Goal: Check status: Check status

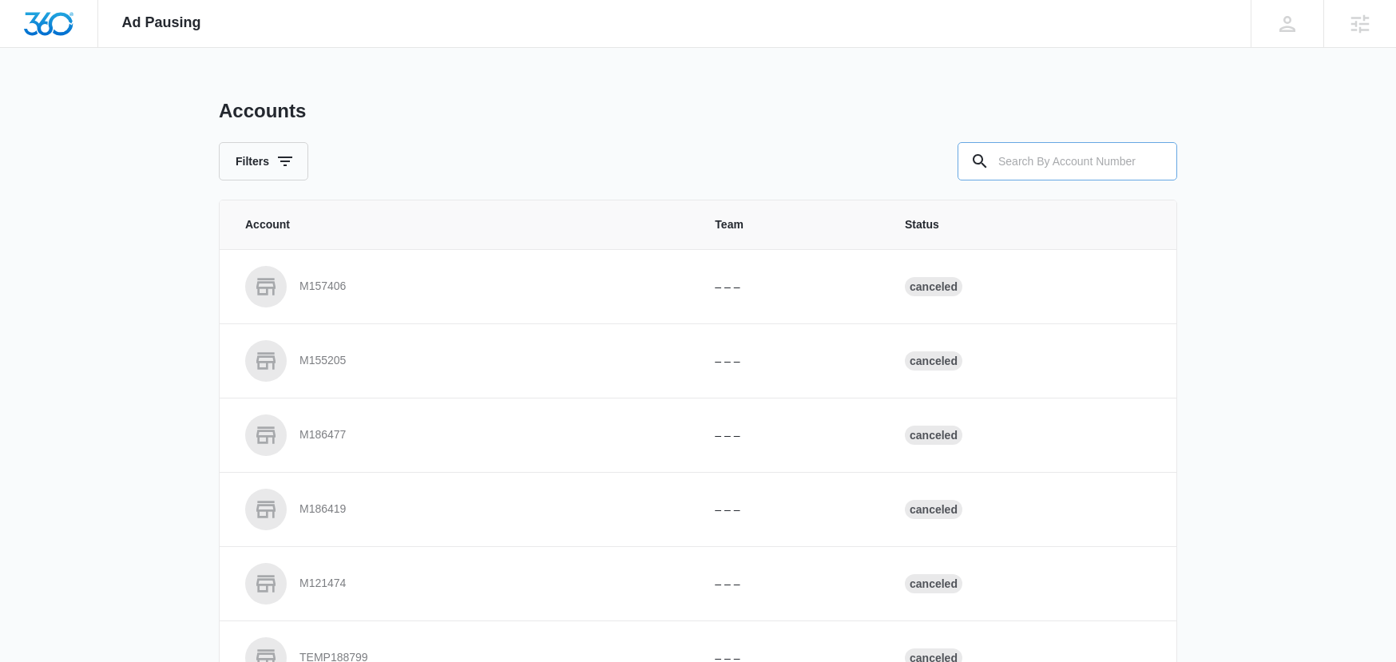
drag, startPoint x: 1025, startPoint y: 136, endPoint x: 1027, endPoint y: 153, distance: 16.9
click at [1025, 136] on div "Accounts Filters" at bounding box center [698, 139] width 958 height 81
click at [1029, 180] on div "Accounts Filters Account Team Status M157406 – – – Canceled M155205 – – – Cance…" at bounding box center [698, 589] width 958 height 981
click at [1031, 177] on input "text" at bounding box center [1068, 161] width 220 height 38
paste input "M36374"
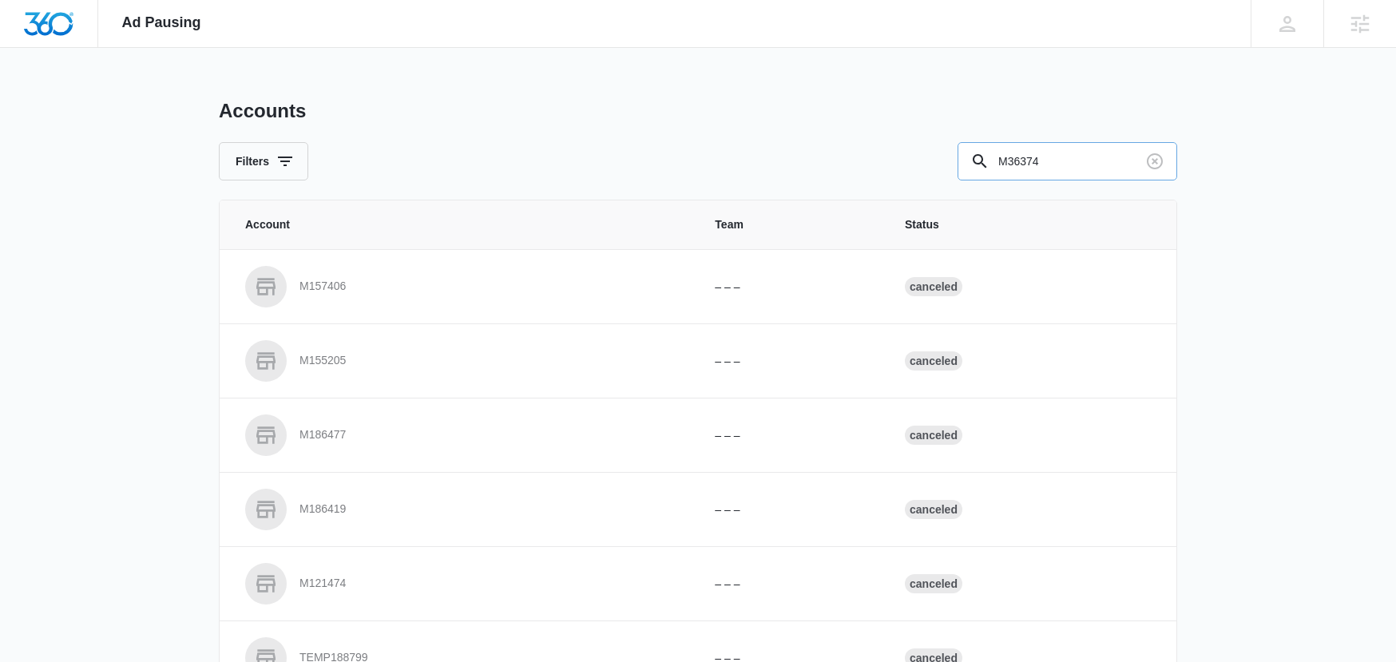
type input "M36374"
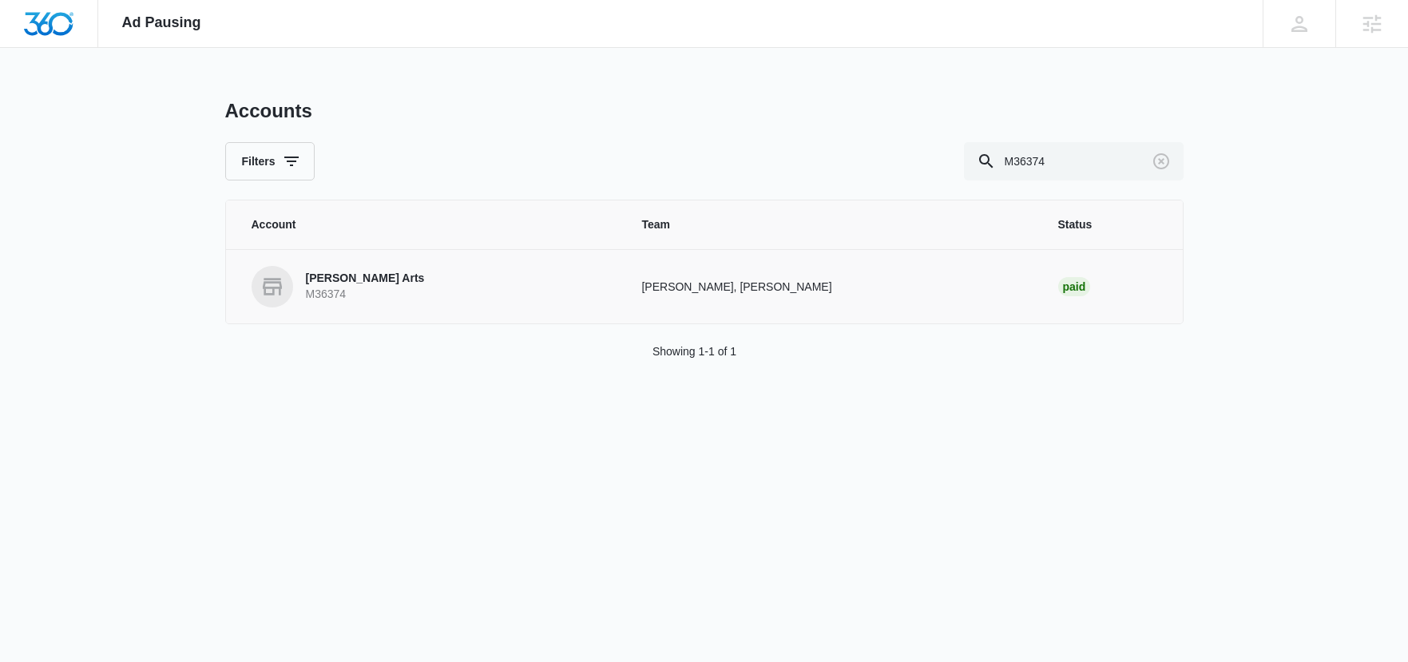
click at [383, 280] on p "[PERSON_NAME] Arts" at bounding box center [365, 279] width 119 height 16
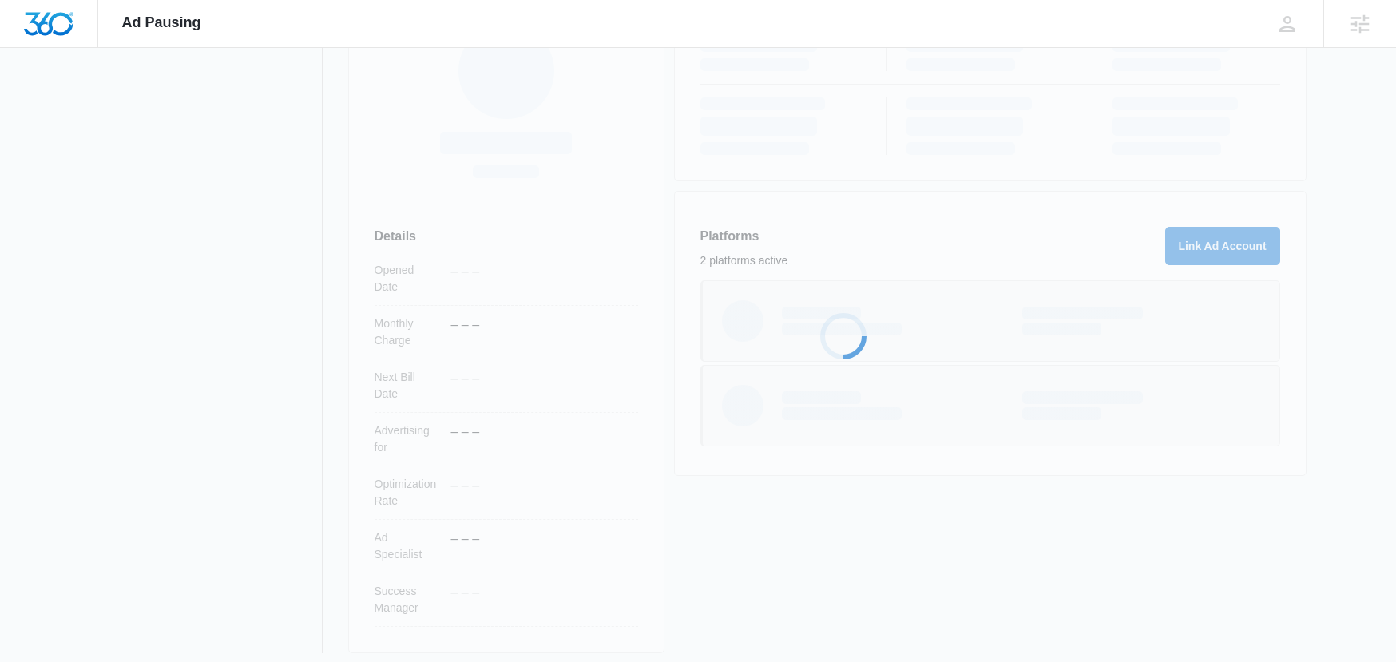
scroll to position [293, 0]
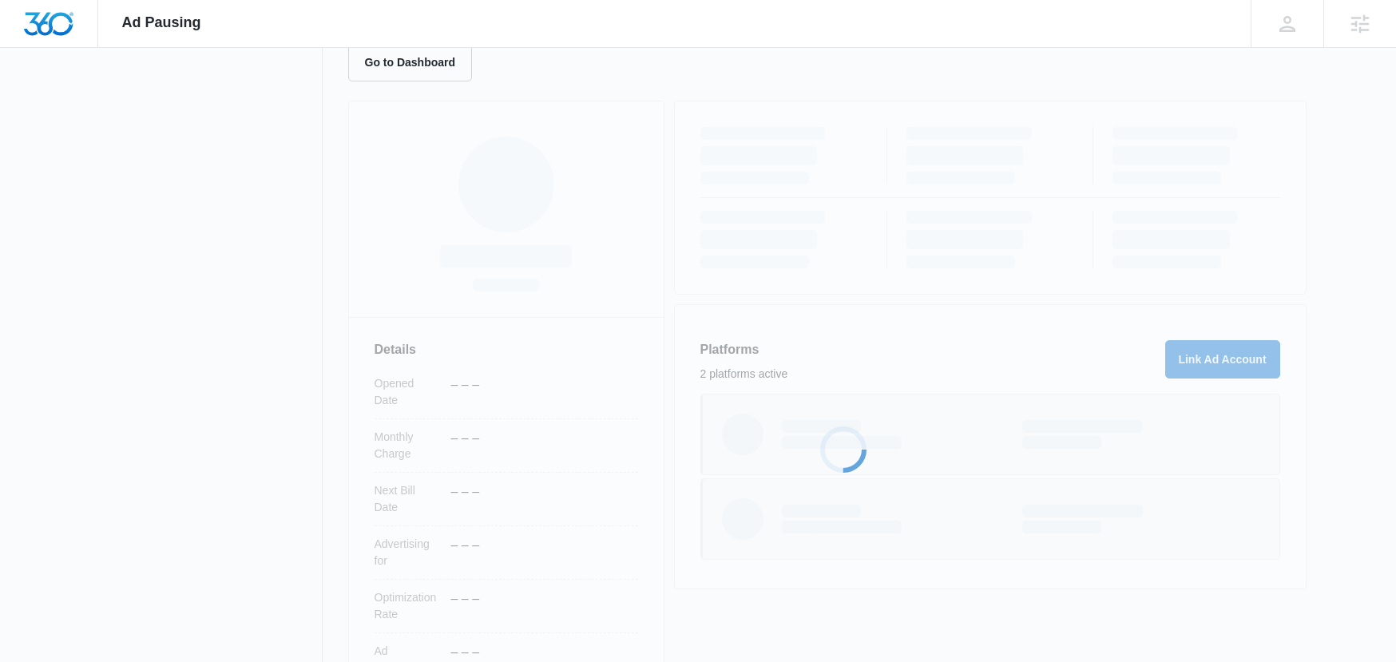
scroll to position [293, 0]
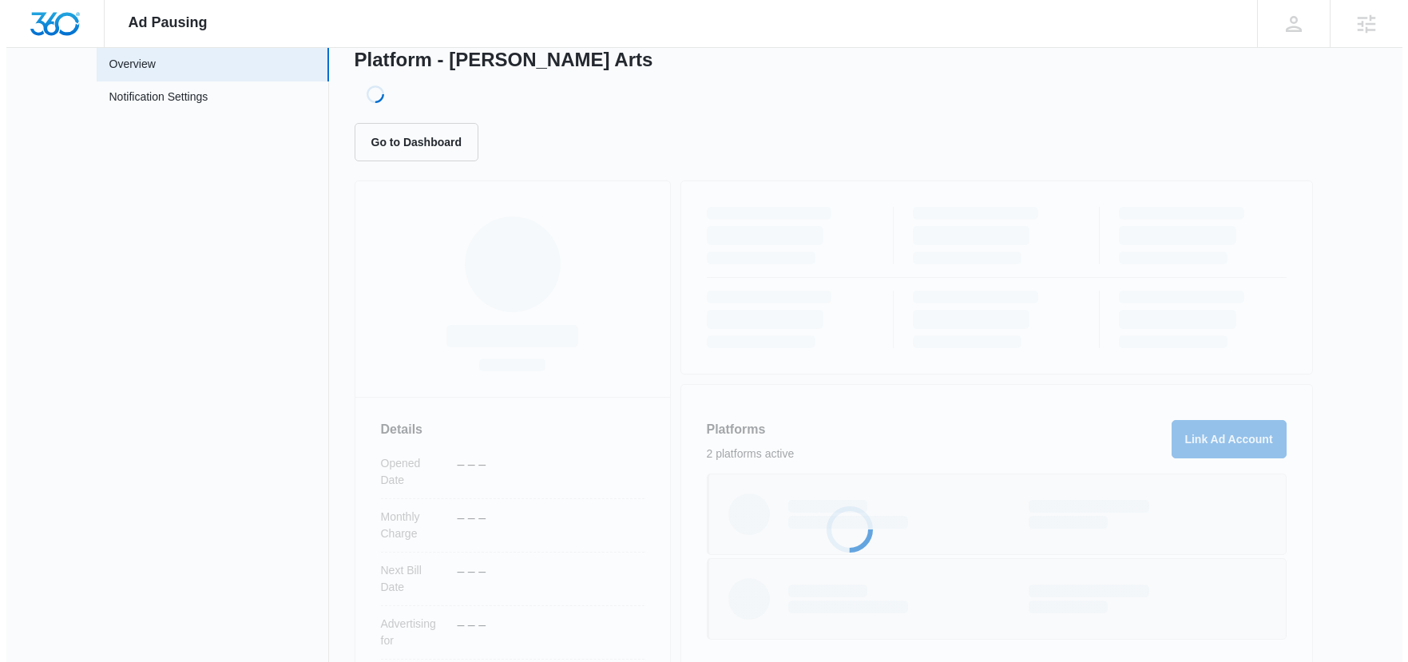
scroll to position [141, 0]
